Goal: Information Seeking & Learning: Learn about a topic

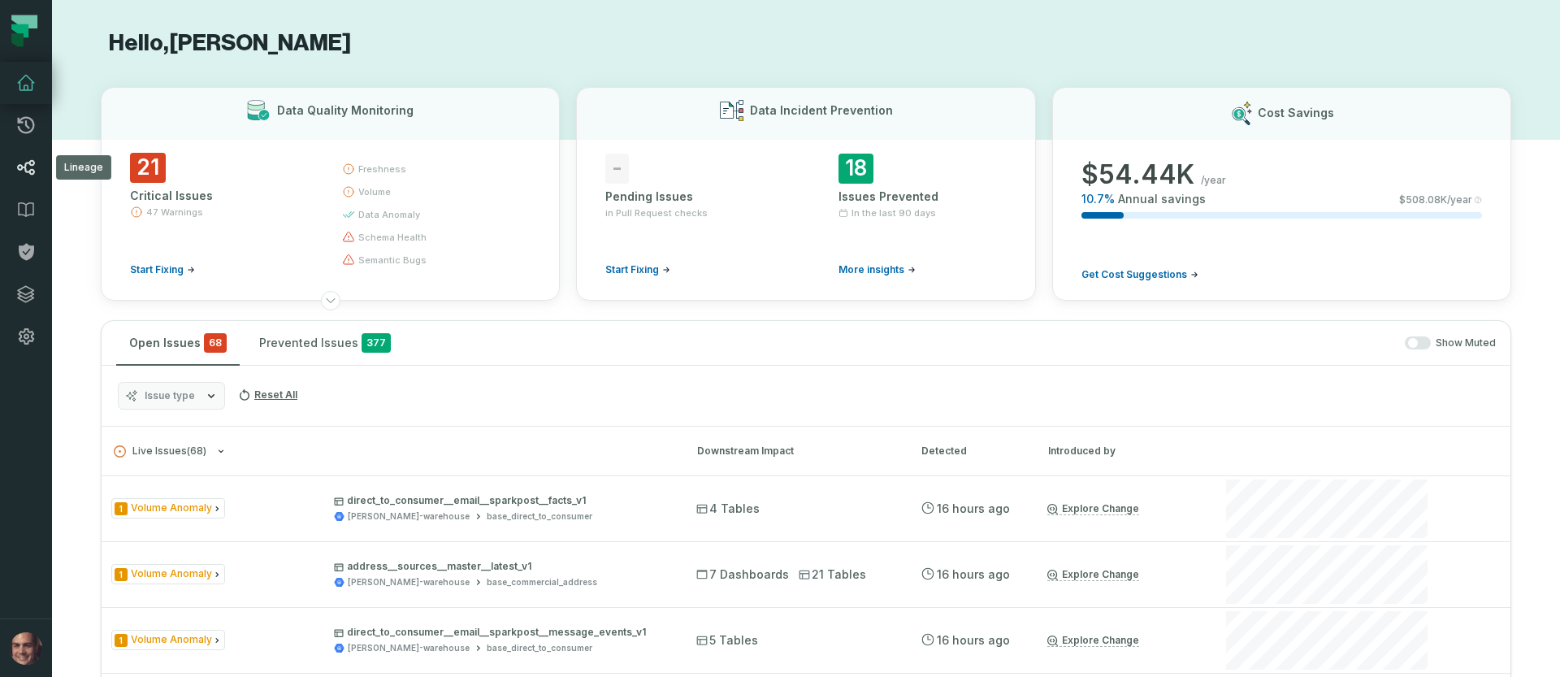
click at [16, 162] on icon at bounding box center [25, 167] width 19 height 19
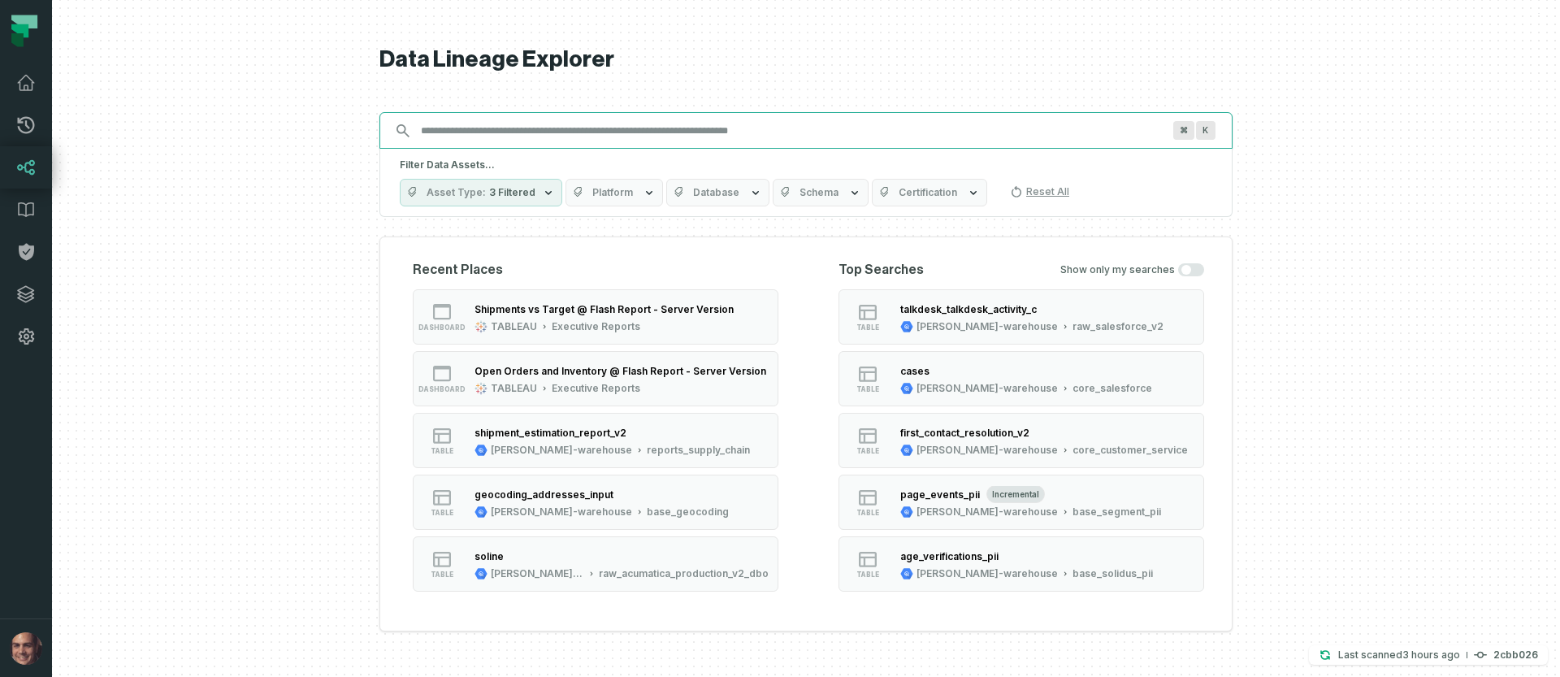
paste input "**********"
type input "**********"
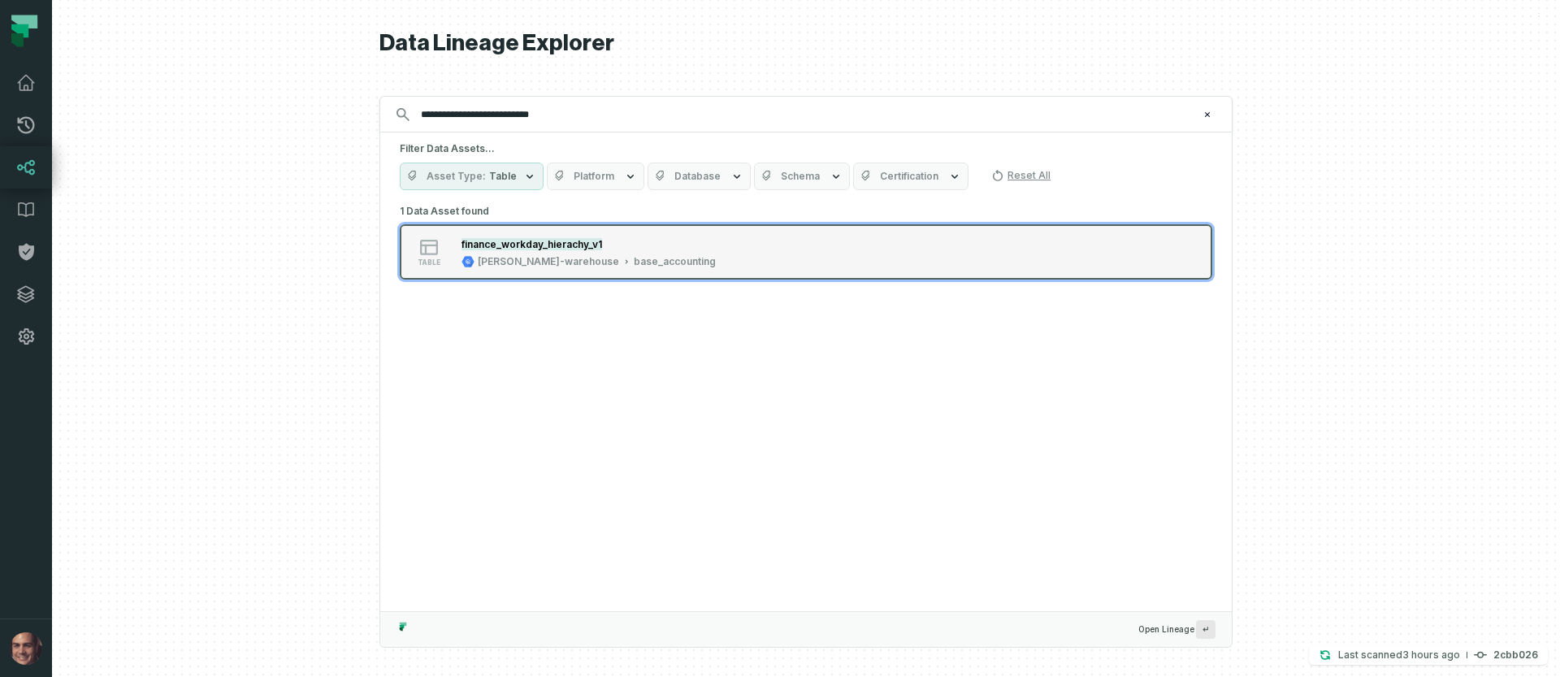
click at [659, 252] on div "table finance_workday_hierachy_v1 [PERSON_NAME]-warehouse base_accounting" at bounding box center [606, 252] width 406 height 32
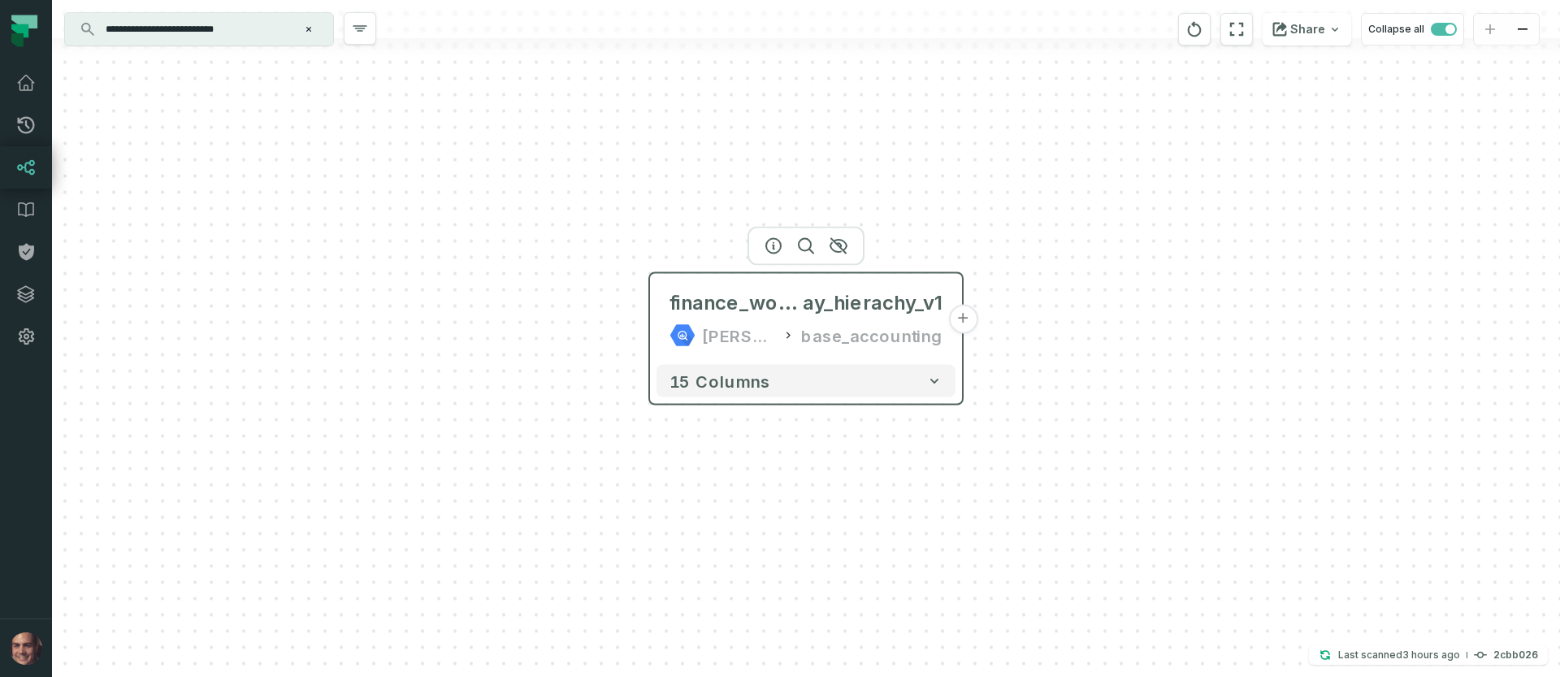
click at [960, 324] on button "+" at bounding box center [962, 319] width 29 height 29
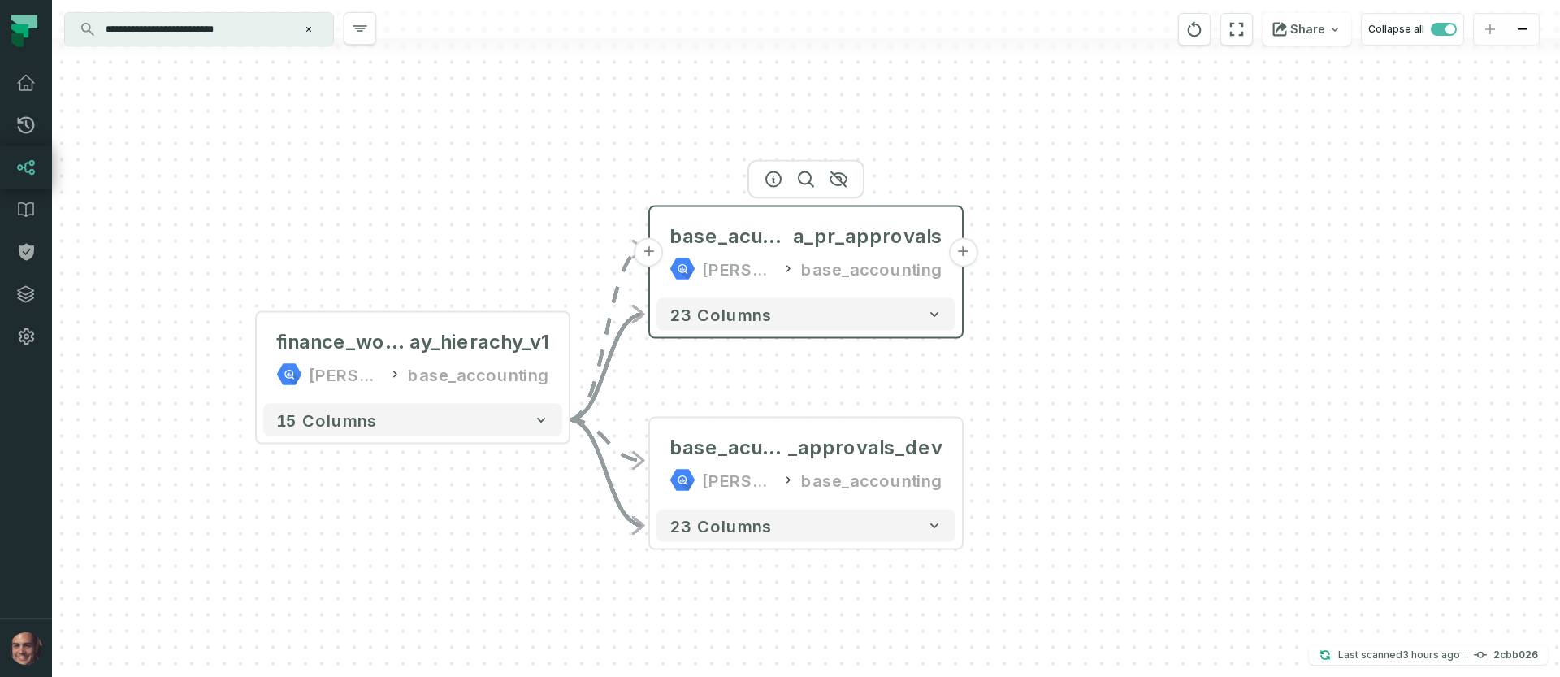
click at [958, 253] on button "+" at bounding box center [962, 252] width 29 height 29
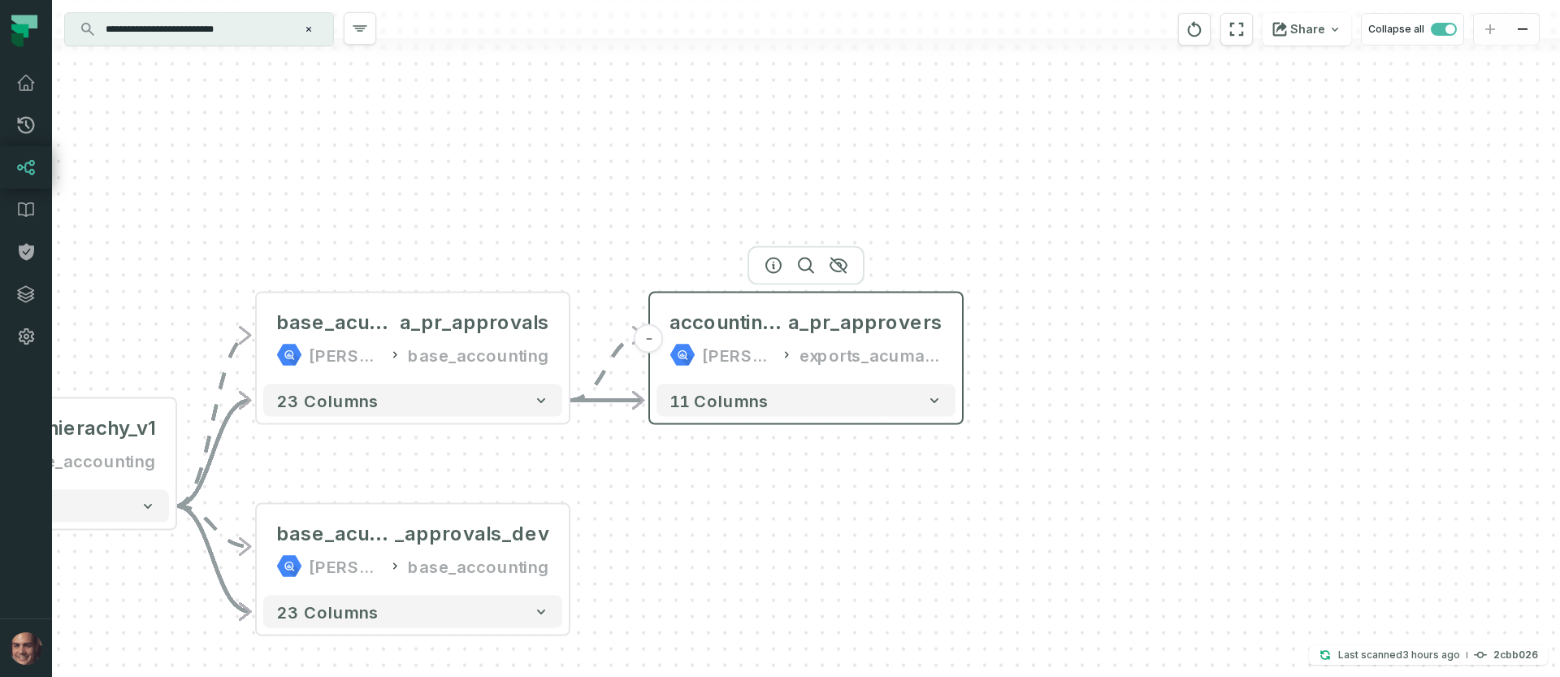
click at [955, 337] on div "accounting_post_to_acumatic a_pr_approvers [PERSON_NAME]-warehouse exports_acum…" at bounding box center [805, 339] width 299 height 78
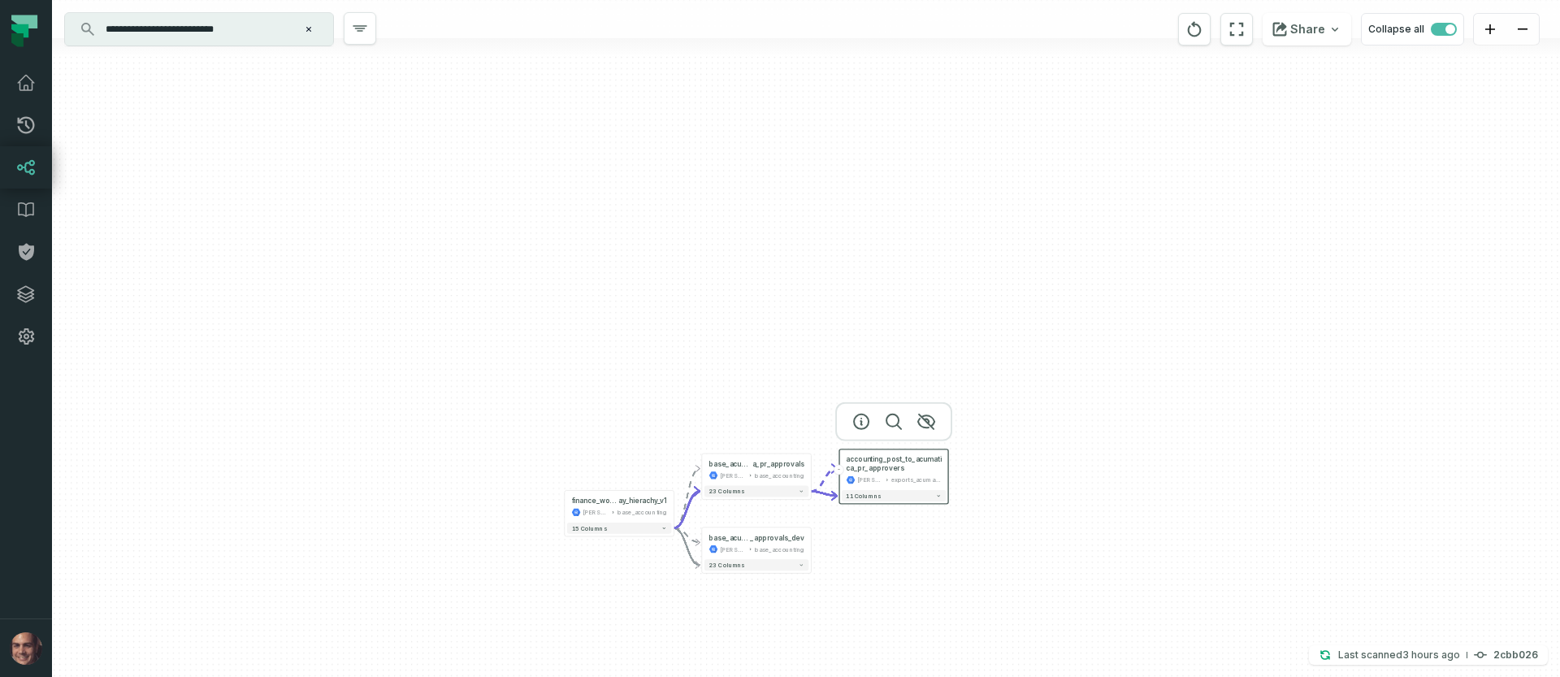
click at [890, 478] on div "[PERSON_NAME]-warehouse exports_acumatica" at bounding box center [893, 479] width 95 height 9
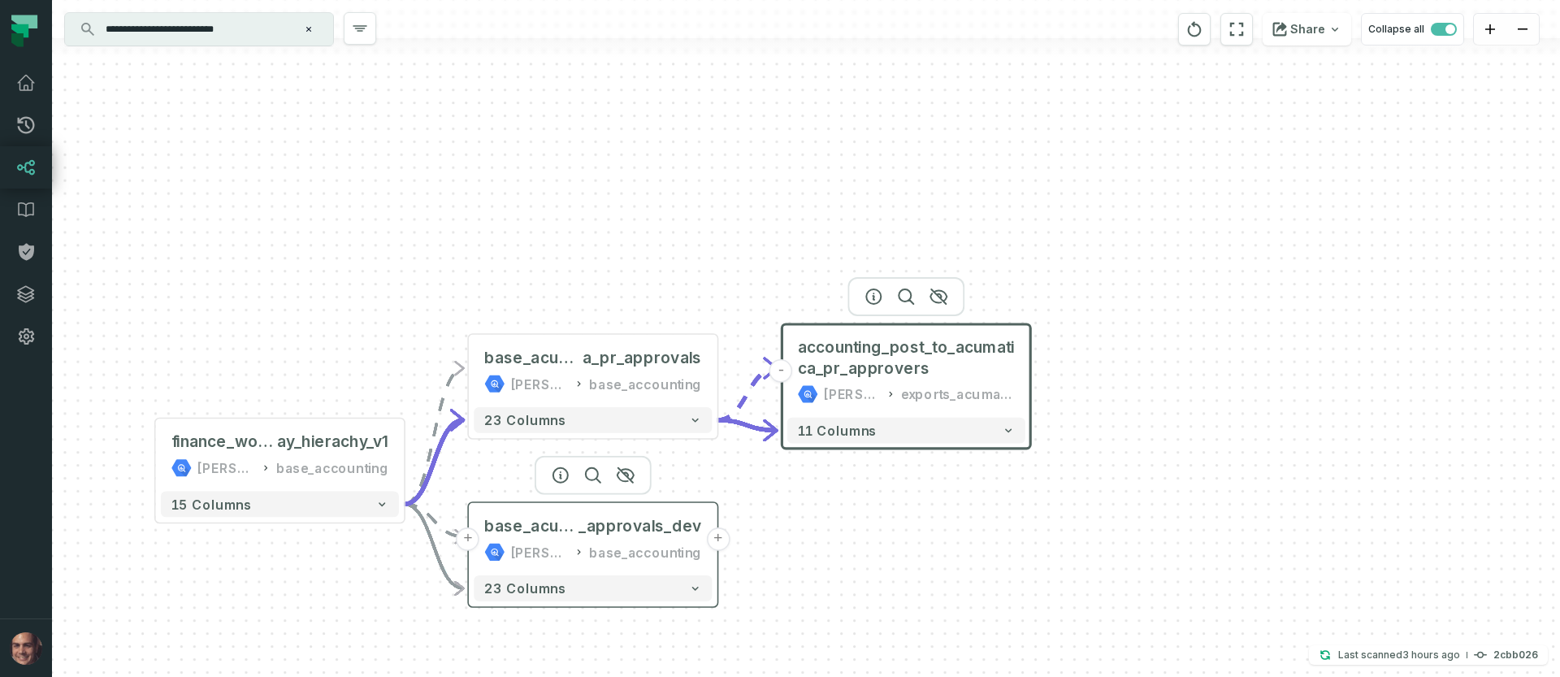
click at [716, 533] on button "+" at bounding box center [718, 539] width 24 height 24
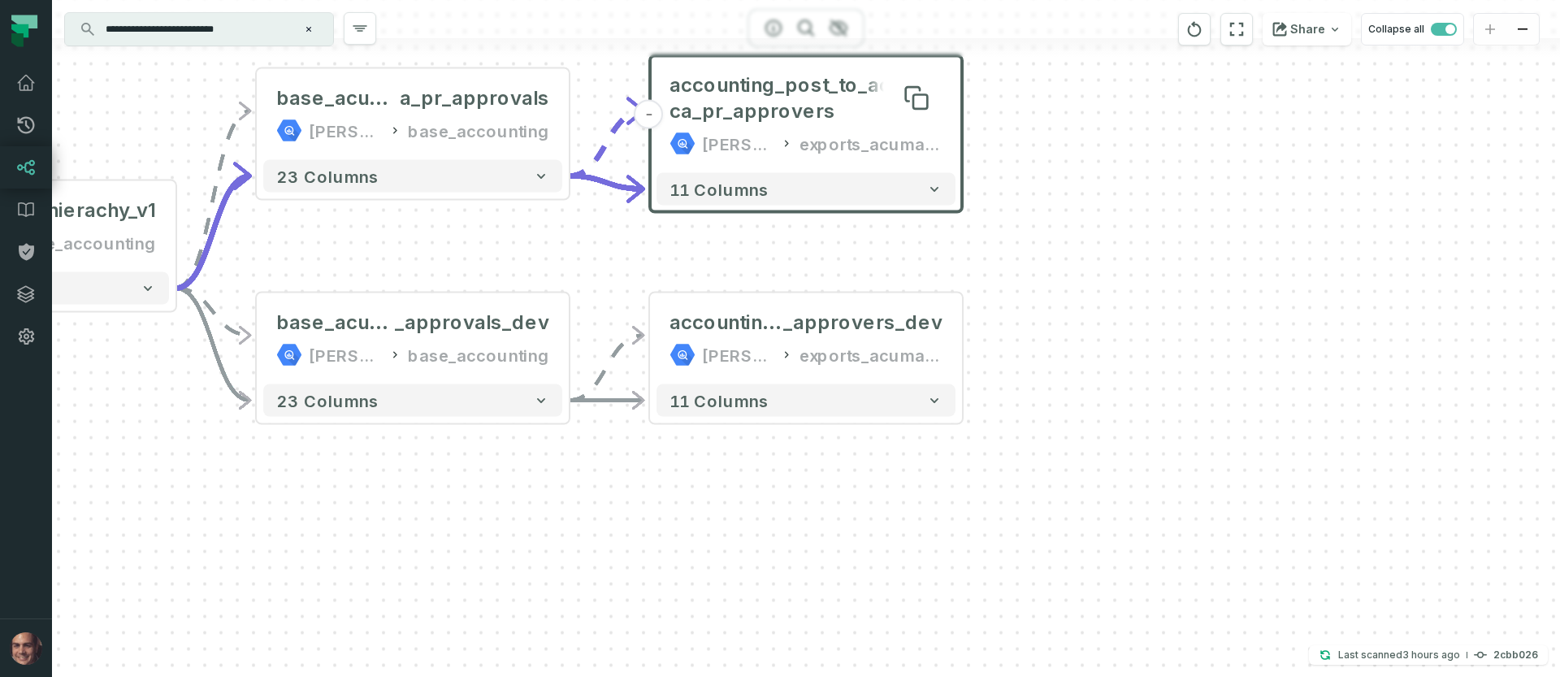
click at [842, 107] on span "accounting_post_to_acumatica_pr_approvers" at bounding box center [805, 98] width 273 height 52
click at [821, 109] on span "accounting_post_to_acumatica_pr_approvers" at bounding box center [805, 98] width 273 height 52
click at [798, 95] on span "accounting_post_to_acumatica_pr_approvers" at bounding box center [805, 98] width 273 height 52
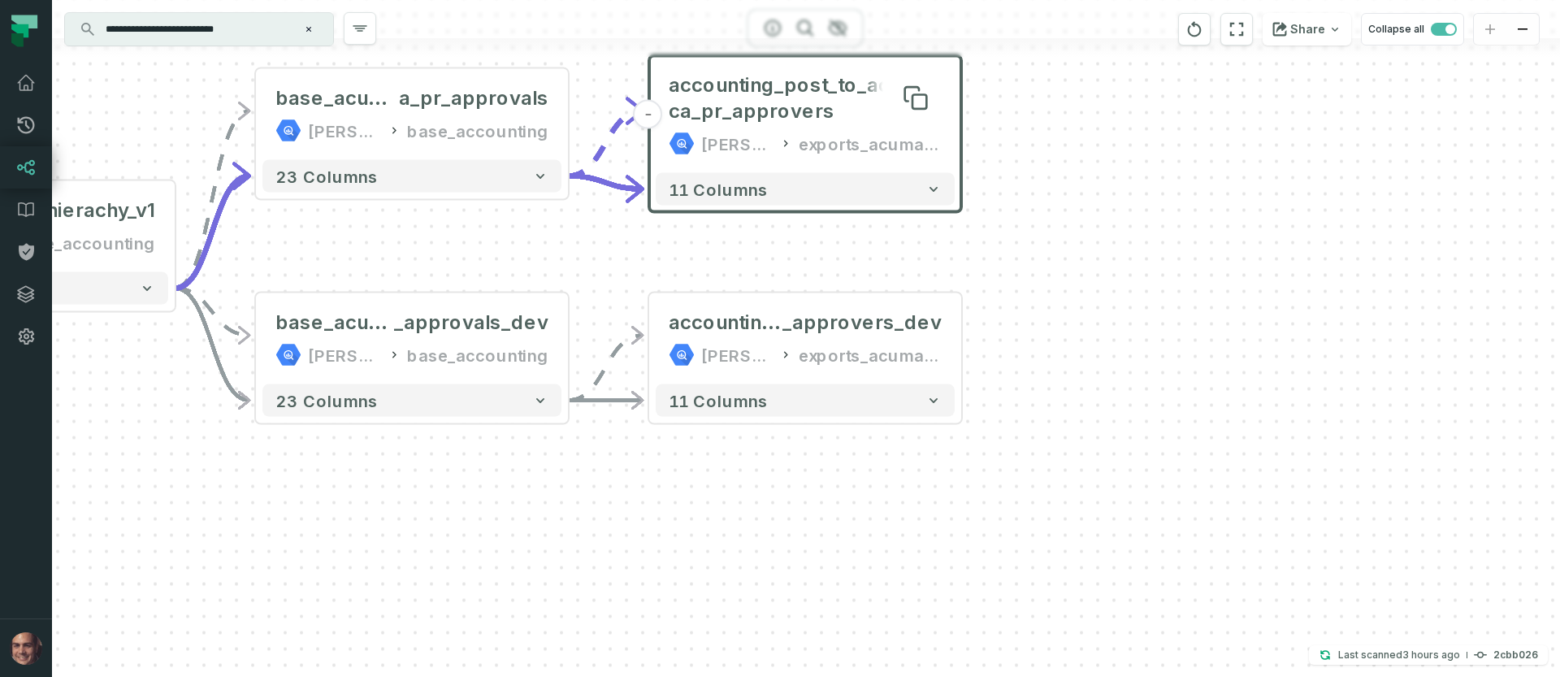
click at [798, 95] on span "accounting_post_to_acumatica_pr_approvers" at bounding box center [805, 98] width 273 height 52
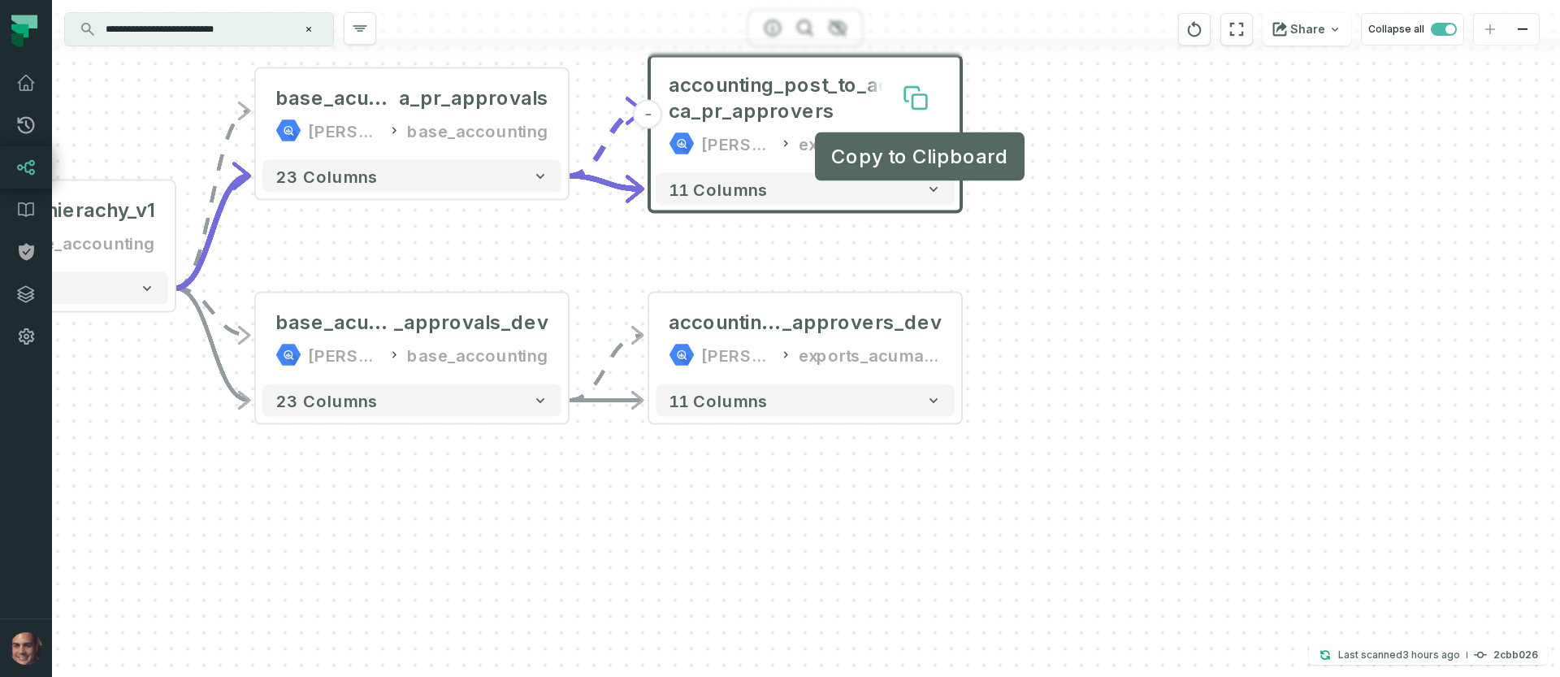
click at [923, 97] on icon at bounding box center [919, 102] width 14 height 14
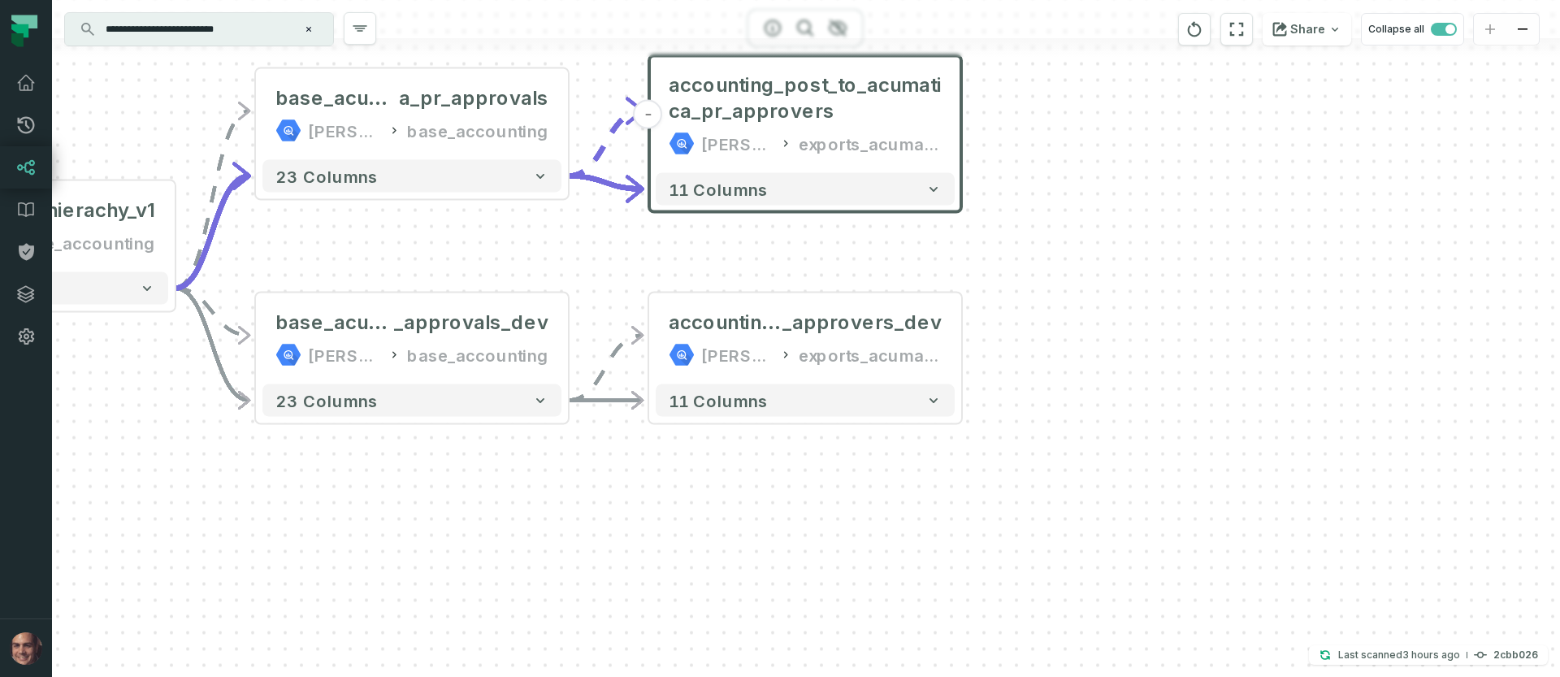
click at [909, 164] on div "accounting_post_to_acumatica_pr_approvers [PERSON_NAME]-warehouse exports_acuma…" at bounding box center [805, 115] width 299 height 104
click at [926, 188] on icon "button" at bounding box center [933, 189] width 16 height 16
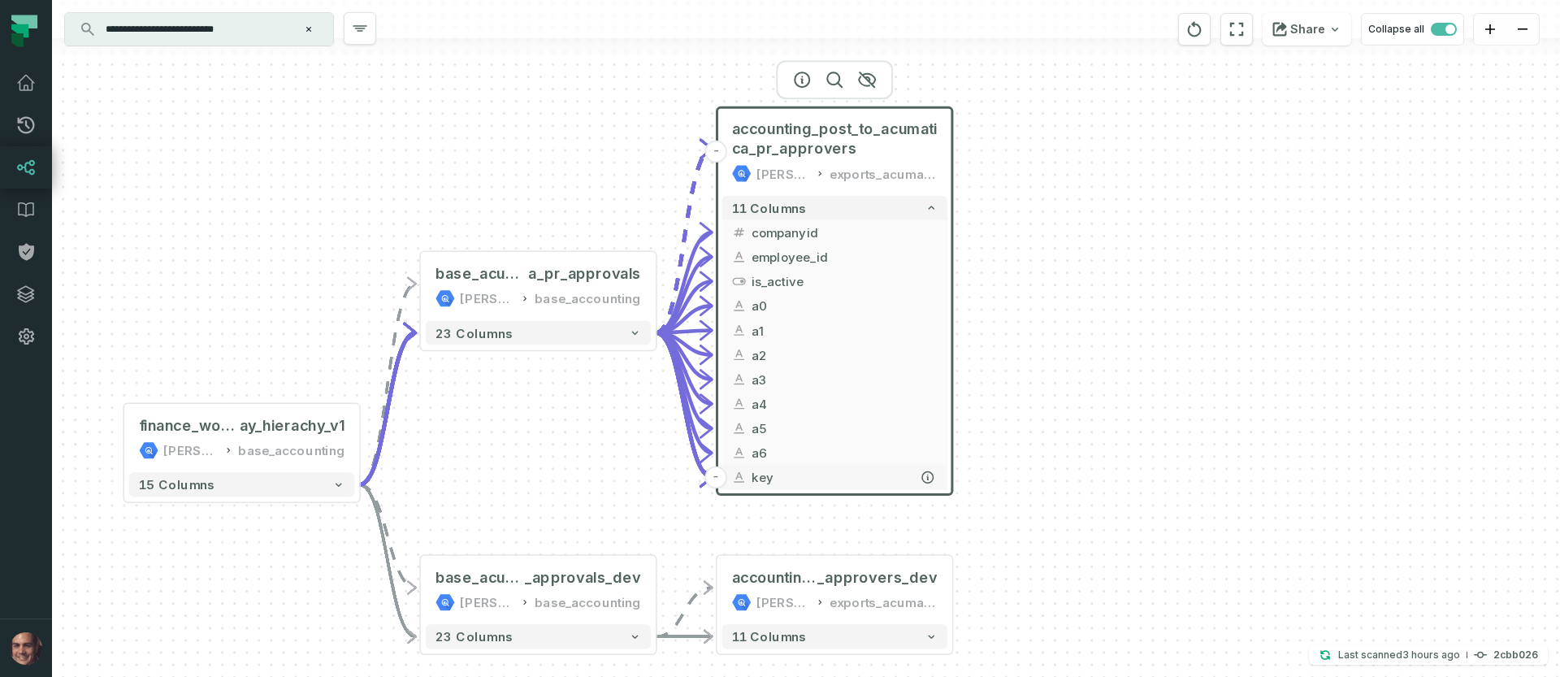
click at [894, 474] on span "key" at bounding box center [844, 477] width 186 height 19
